Goal: Communication & Community: Answer question/provide support

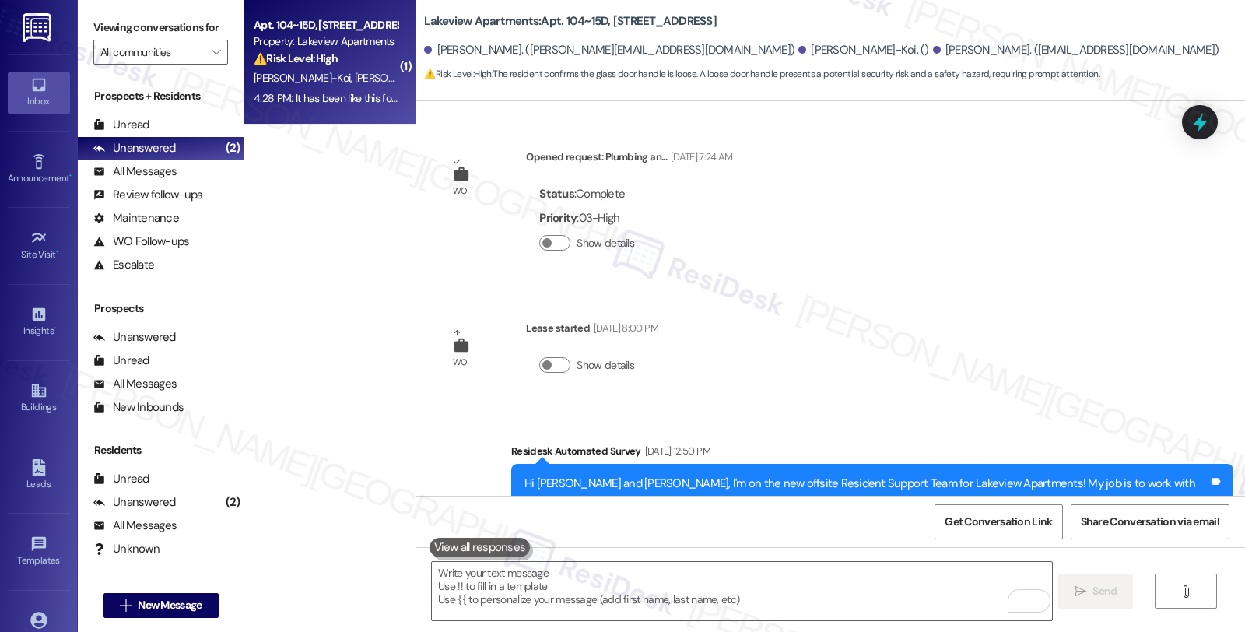
scroll to position [23675, 0]
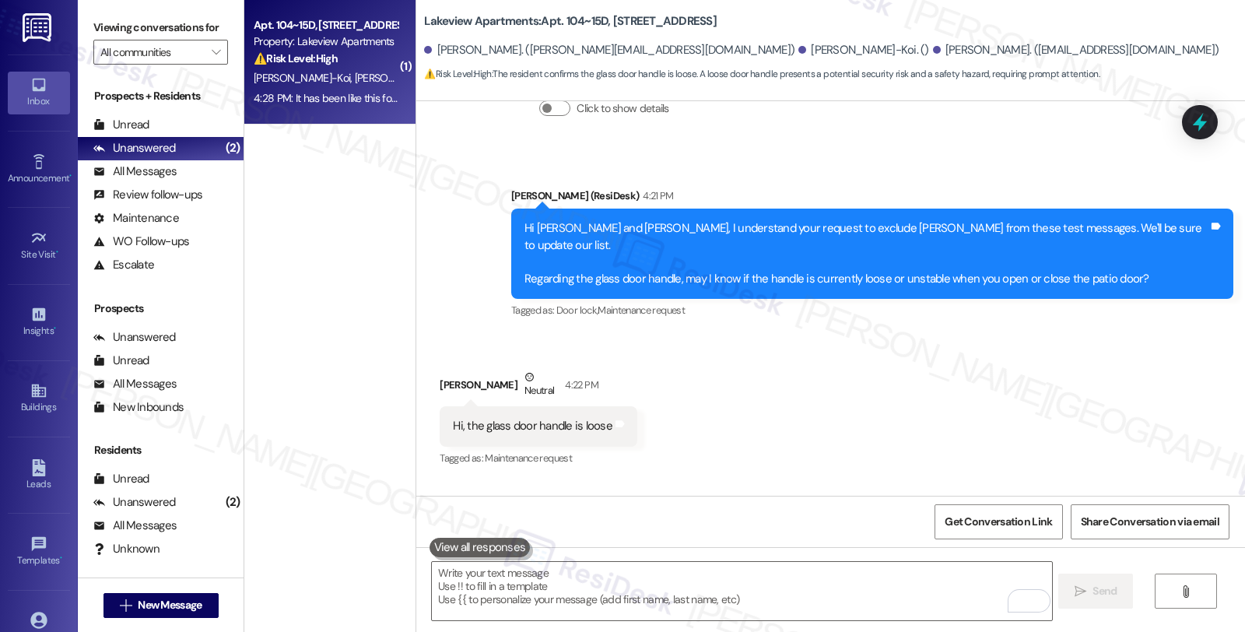
drag, startPoint x: 436, startPoint y: 459, endPoint x: 646, endPoint y: 471, distance: 211.2
copy div "It has been like this for about a year Tags and notes"
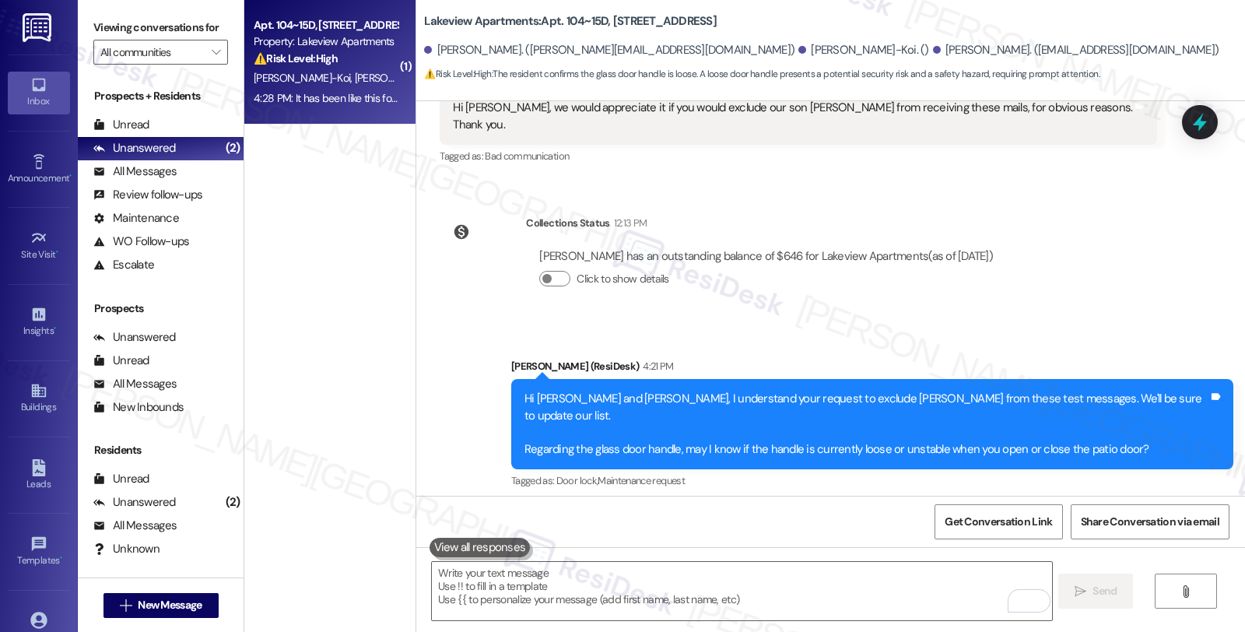
scroll to position [23502, 0]
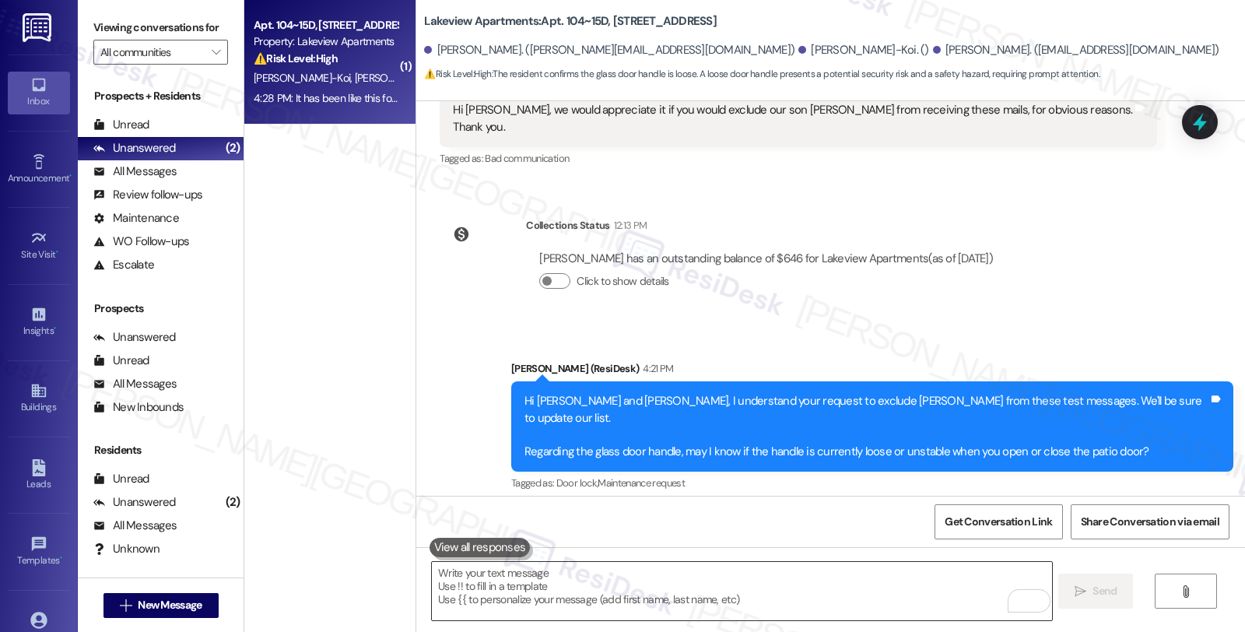
click at [628, 579] on textarea "To enrich screen reader interactions, please activate Accessibility in Grammarl…" at bounding box center [741, 591] width 619 height 58
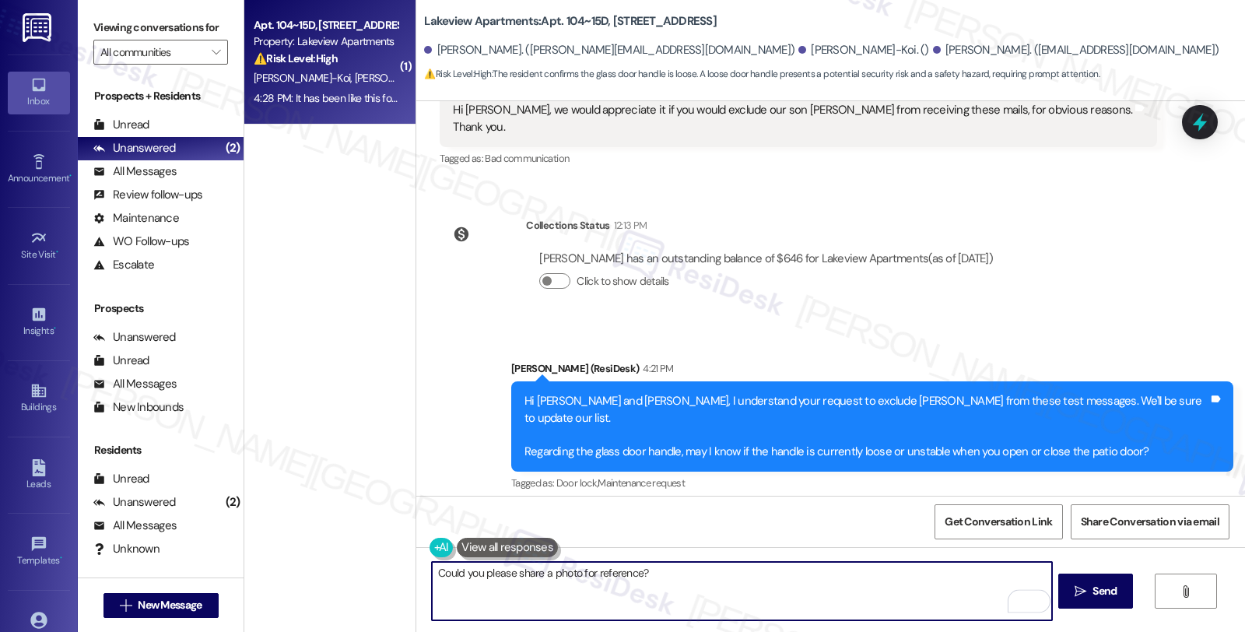
click at [727, 581] on textarea "Could you please share a photo for reference?" at bounding box center [741, 591] width 619 height 58
type textarea "Could you please share a photo for reference?"
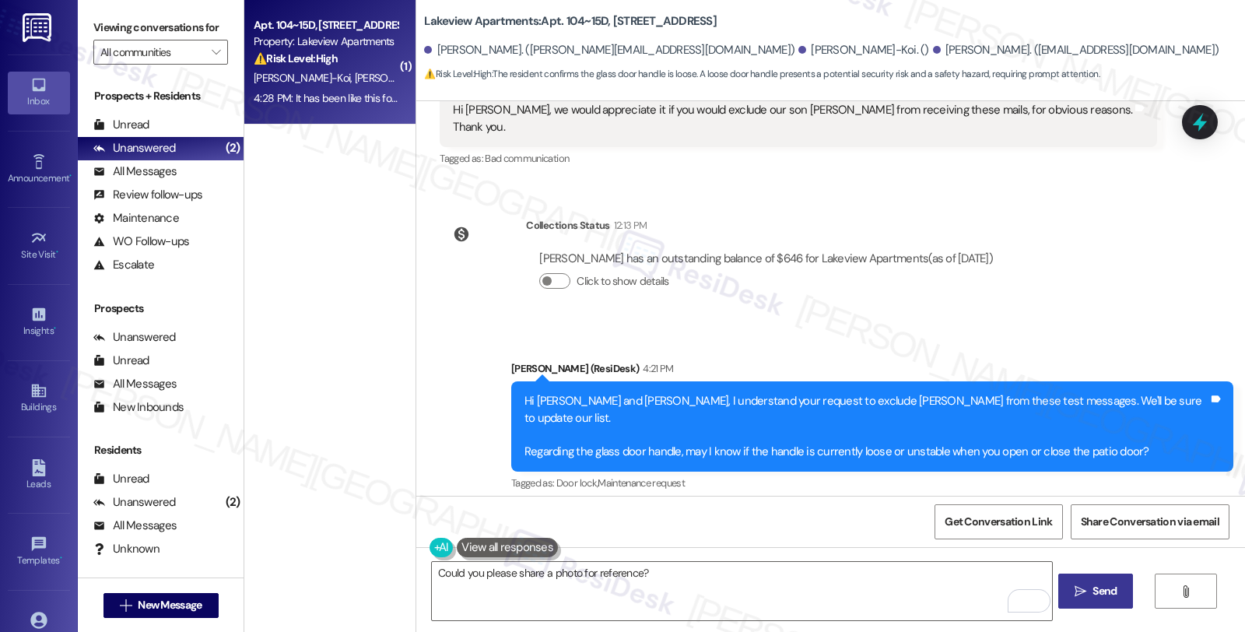
click at [1095, 583] on span "Send" at bounding box center [1104, 591] width 24 height 16
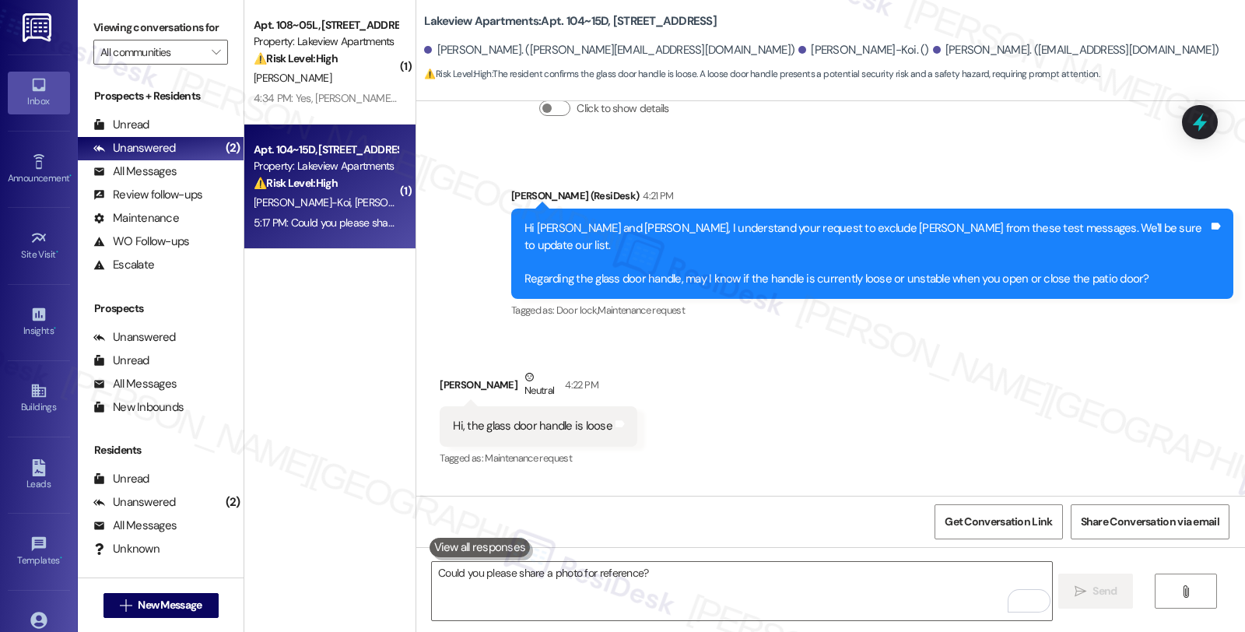
scroll to position [23784, 0]
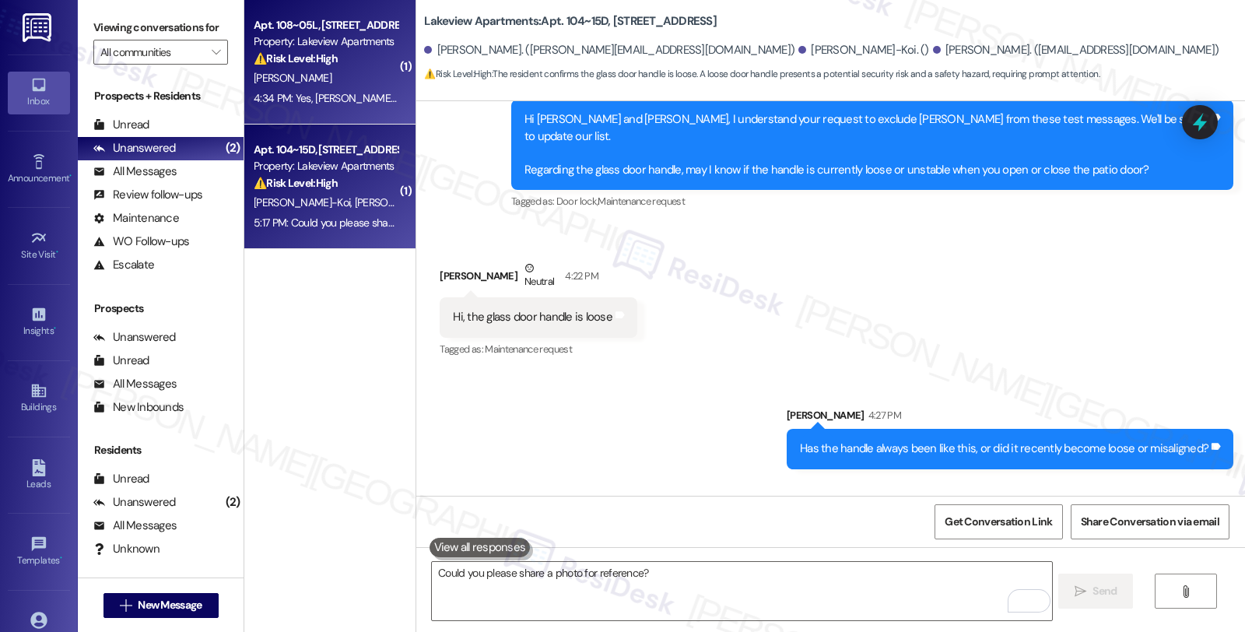
click at [352, 73] on div "[PERSON_NAME]" at bounding box center [325, 77] width 147 height 19
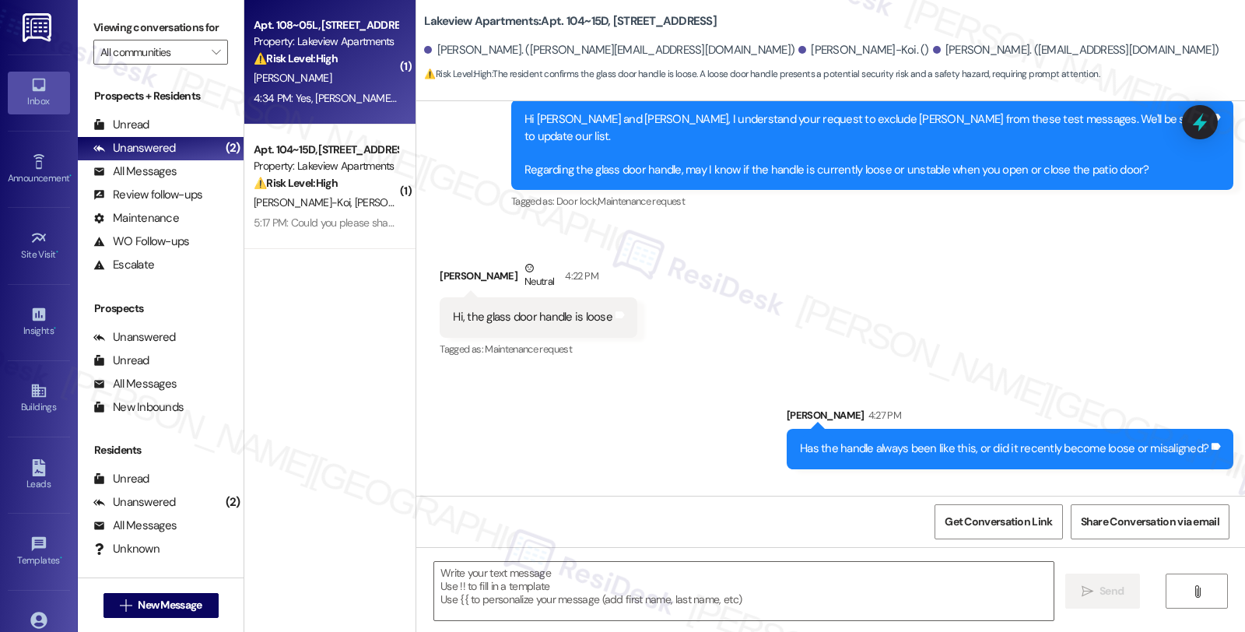
type textarea "Fetching suggested responses. Please feel free to read through the conversation…"
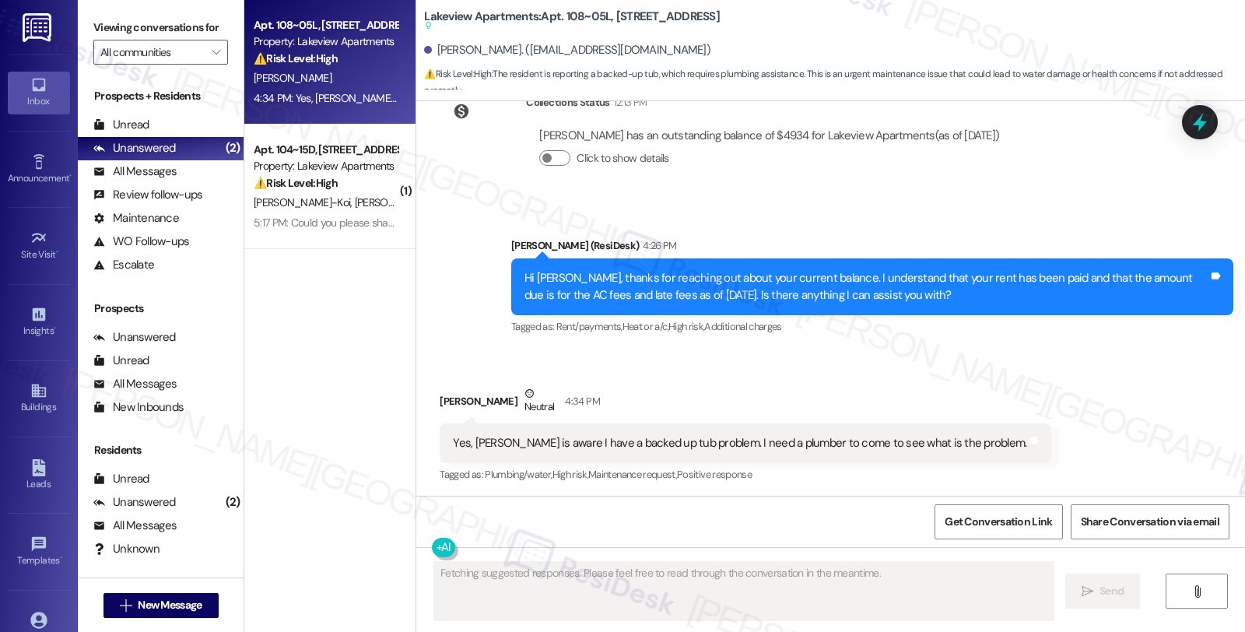
scroll to position [2732, 0]
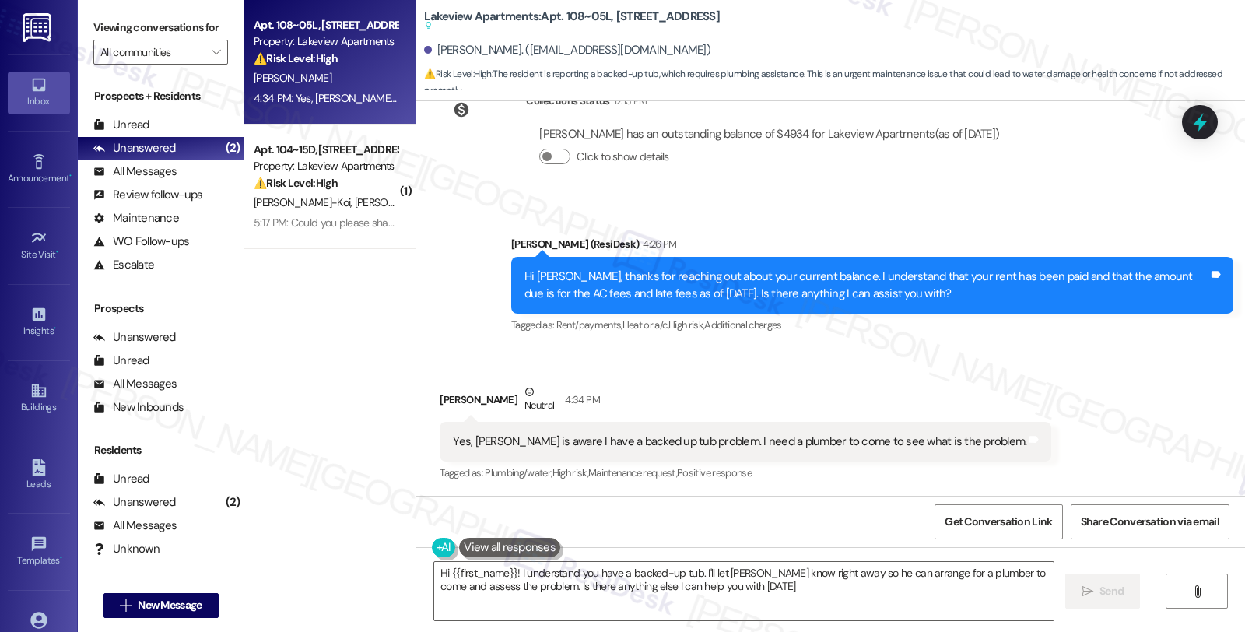
type textarea "Hi {{first_name}}! I understand you have a backed-up tub. I'll let [PERSON_NAME…"
drag, startPoint x: 554, startPoint y: 16, endPoint x: 599, endPoint y: 17, distance: 45.1
click at [599, 17] on b "Lakeview Apartments: Apt. 108~05L, [STREET_ADDRESS] Suggested actions and notes…" at bounding box center [572, 22] width 296 height 26
copy b "108~05L"
